Goal: Find specific page/section: Find specific page/section

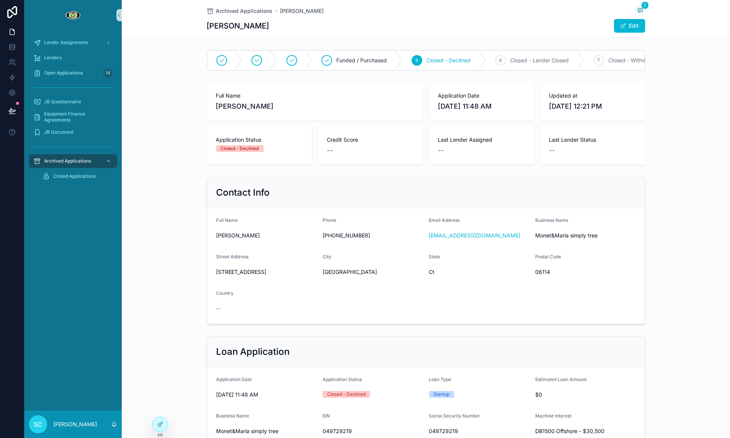
scroll to position [77, 0]
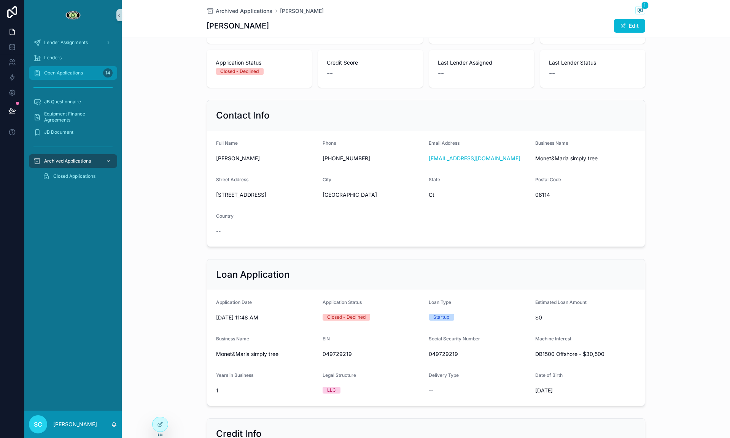
click at [86, 72] on div "Open Applications 14" at bounding box center [72, 73] width 79 height 12
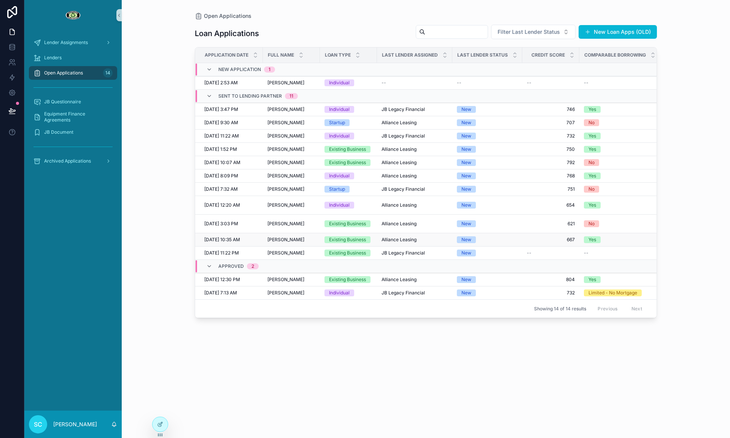
click at [382, 242] on td "Alliance Leasing Alliance Leasing" at bounding box center [414, 240] width 75 height 13
click at [377, 245] on td "Existing Business" at bounding box center [348, 240] width 57 height 13
click at [366, 243] on div "Existing Business" at bounding box center [347, 240] width 37 height 7
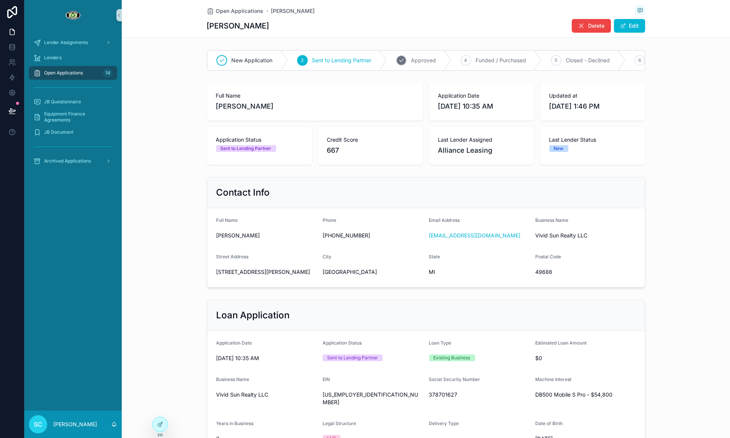
click at [404, 65] on div "3 Approved" at bounding box center [419, 61] width 65 height 20
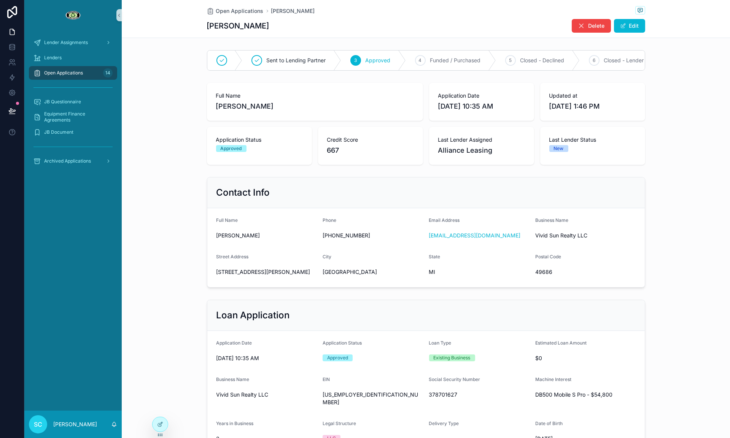
click at [240, 14] on div "Open Applications [PERSON_NAME]" at bounding box center [426, 11] width 438 height 10
click at [238, 11] on span "Open Applications" at bounding box center [240, 11] width 48 height 8
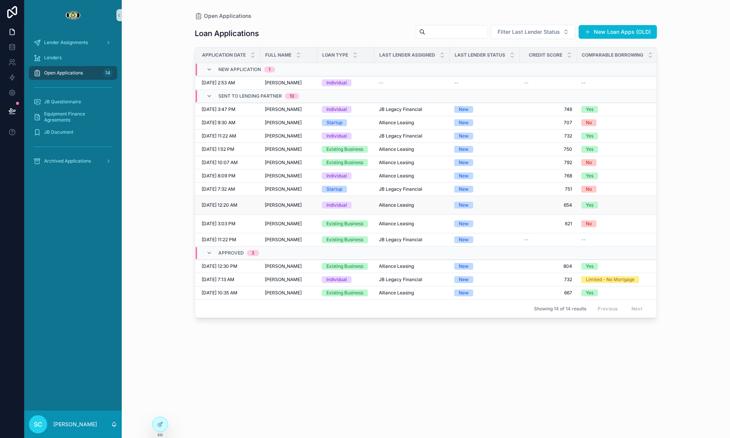
scroll to position [0, 3]
click at [299, 113] on td "[PERSON_NAME] [PERSON_NAME]" at bounding box center [287, 109] width 57 height 13
click at [83, 75] on span "Open Applications" at bounding box center [63, 73] width 39 height 6
